Goal: Task Accomplishment & Management: Manage account settings

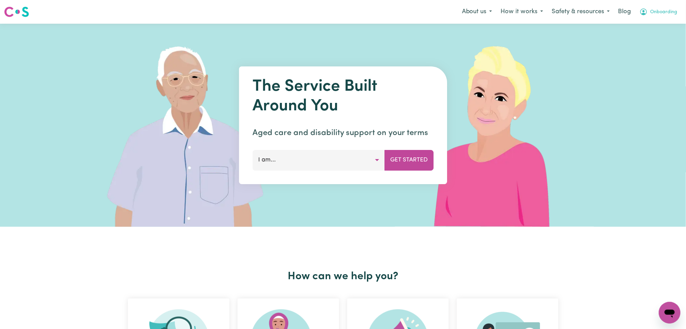
click at [657, 16] on button "Onboarding" at bounding box center [658, 12] width 47 height 14
click at [647, 38] on link "Logout" at bounding box center [654, 38] width 53 height 13
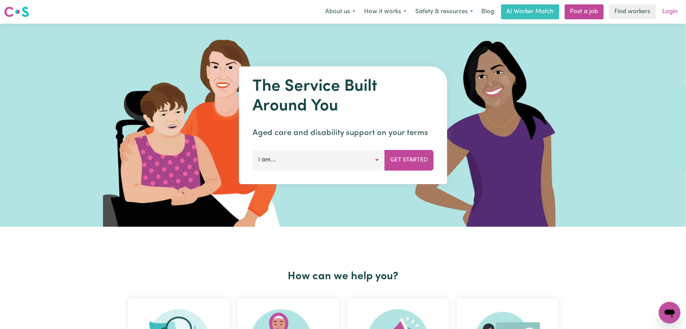
click at [677, 16] on link "Login" at bounding box center [669, 11] width 23 height 15
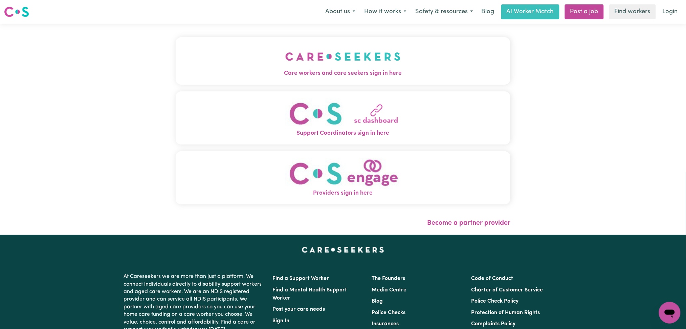
click at [340, 61] on img "Care workers and care seekers sign in here" at bounding box center [342, 56] width 115 height 25
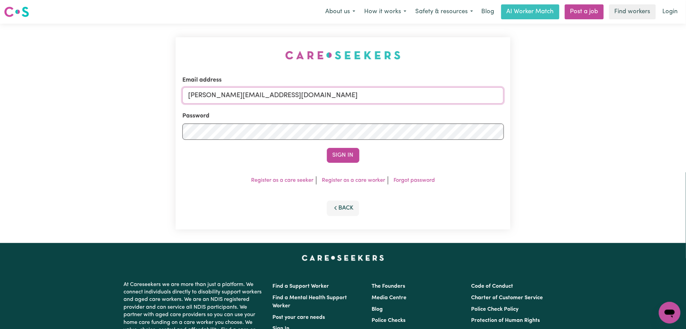
click at [290, 100] on input "[PERSON_NAME][EMAIL_ADDRESS][DOMAIN_NAME]" at bounding box center [342, 95] width 321 height 16
drag, startPoint x: 222, startPoint y: 94, endPoint x: 418, endPoint y: 94, distance: 196.2
click at [418, 94] on input "Superuser~[EMAIL_ADDRESS][DOMAIN_NAME]" at bounding box center [342, 95] width 321 height 16
type input "[EMAIL_ADDRESS][DOMAIN_NAME]"
click at [327, 148] on button "Sign In" at bounding box center [343, 155] width 32 height 15
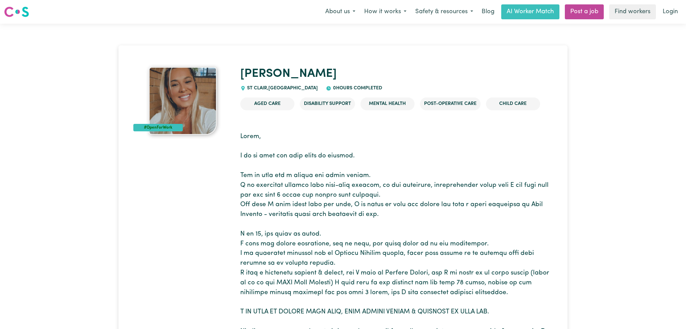
scroll to position [3, 0]
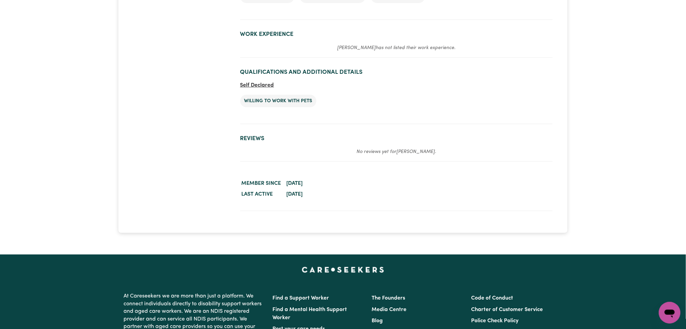
scroll to position [971, 0]
